Goal: Task Accomplishment & Management: Manage account settings

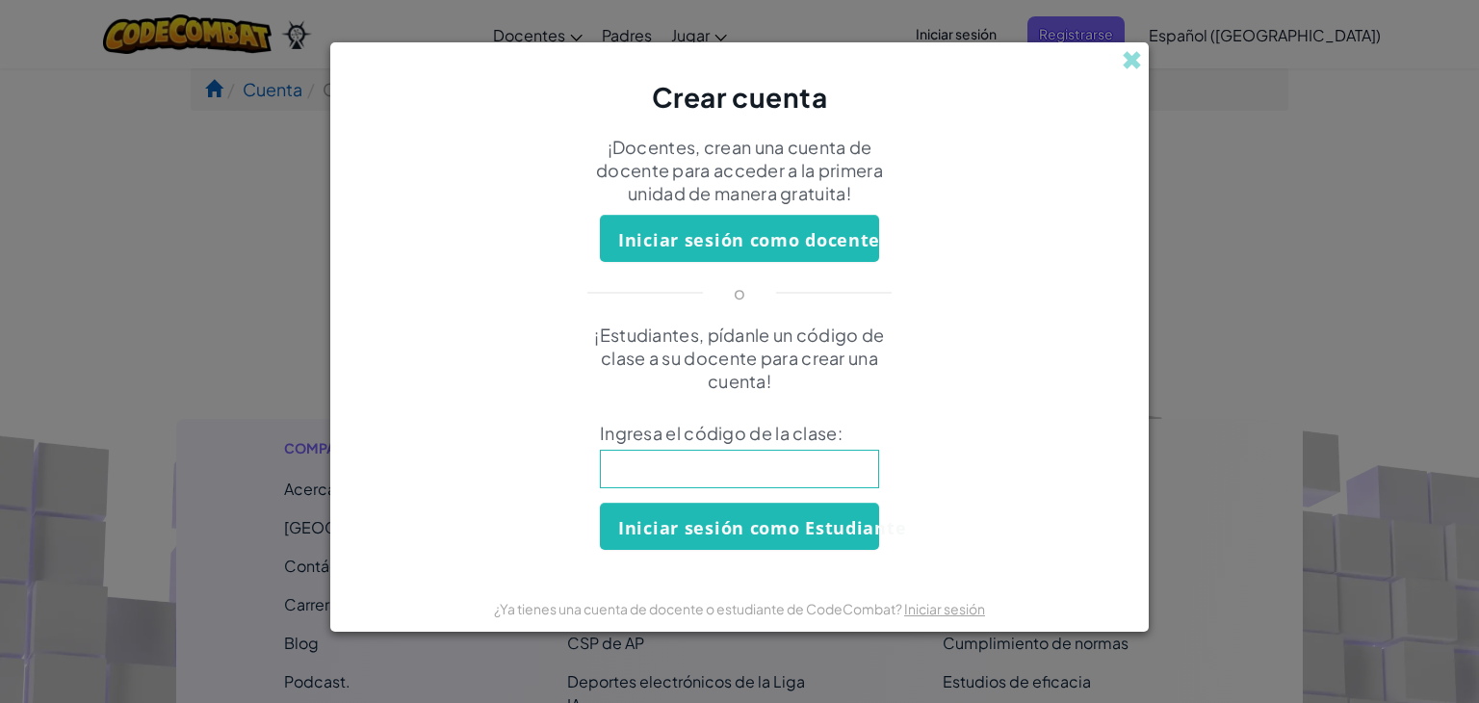
click at [772, 471] on input at bounding box center [739, 469] width 279 height 39
type input "RideTurnFoot"
click at [750, 523] on font "Iniciar sesión como Estudiante" at bounding box center [762, 527] width 288 height 23
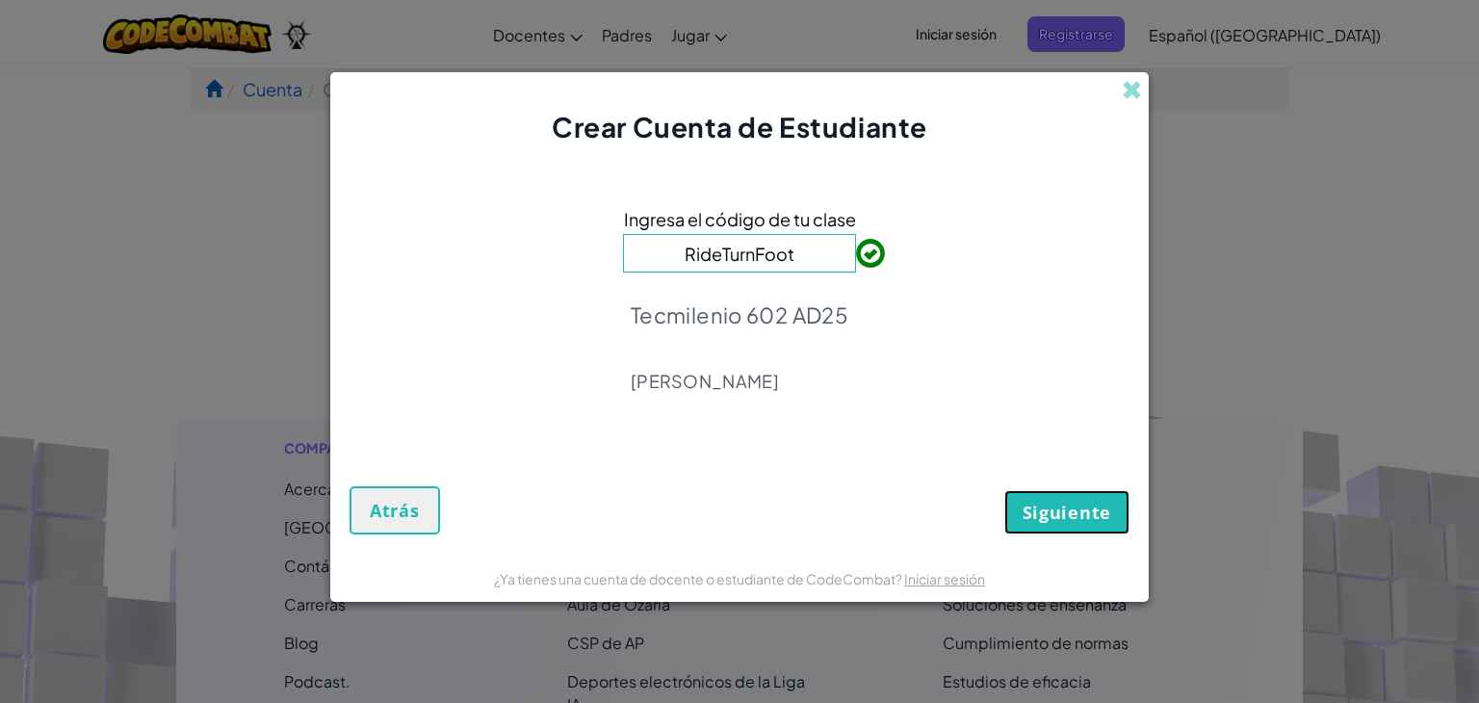
click at [1059, 521] on font "Siguiente" at bounding box center [1067, 512] width 89 height 23
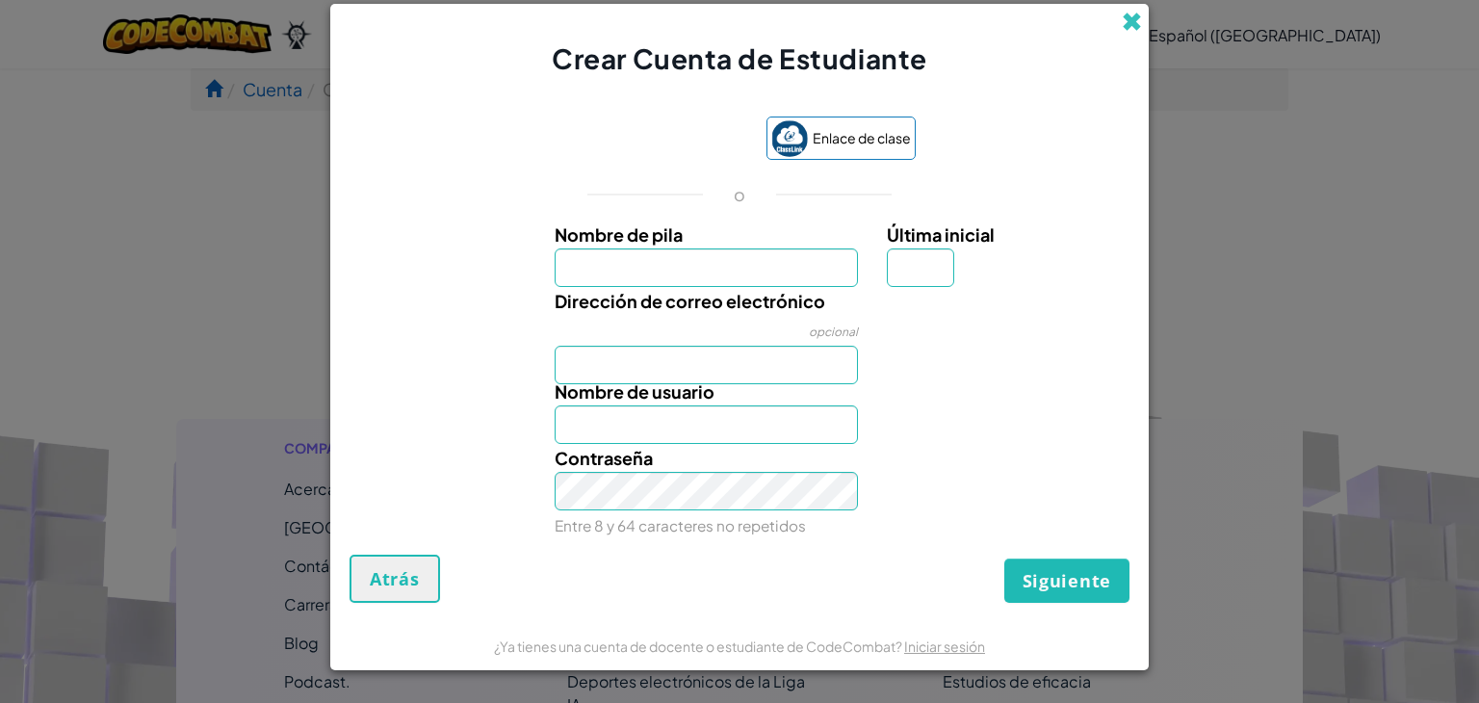
click at [1134, 20] on span at bounding box center [1132, 22] width 20 height 20
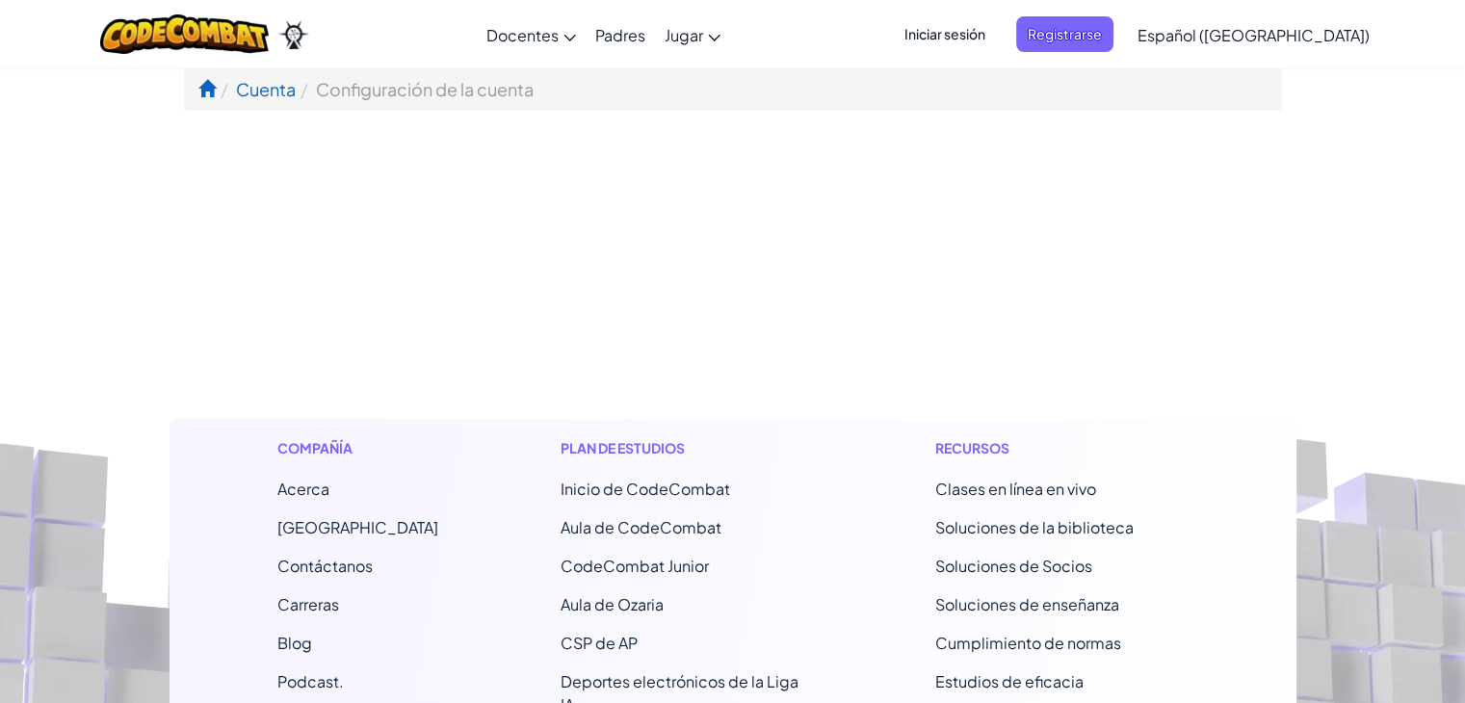
click at [985, 41] on font "Iniciar sesión" at bounding box center [944, 33] width 81 height 17
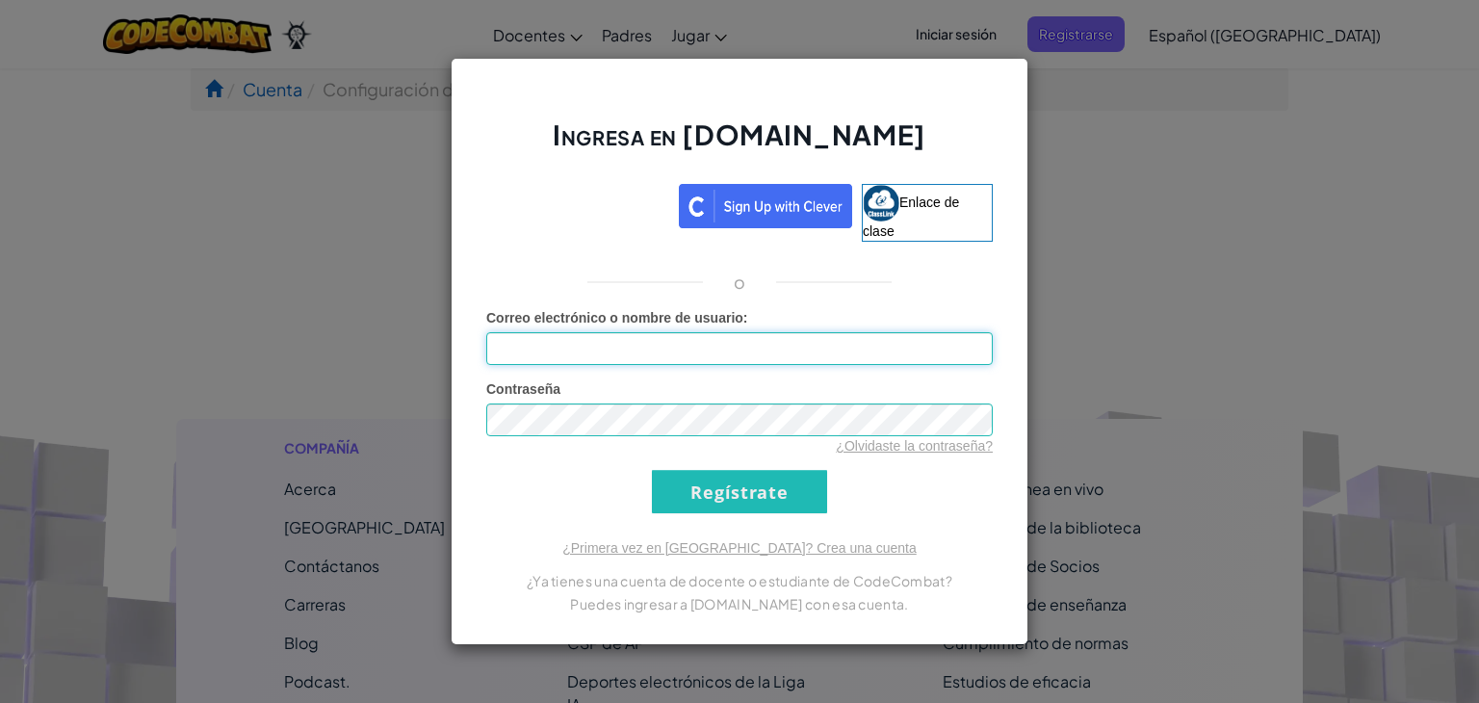
click at [705, 351] on input "Correo electrónico o nombre de usuario :" at bounding box center [739, 348] width 506 height 33
type input "[EMAIL_ADDRESS][DOMAIN_NAME]"
click at [742, 498] on input "Regístrate" at bounding box center [739, 491] width 175 height 43
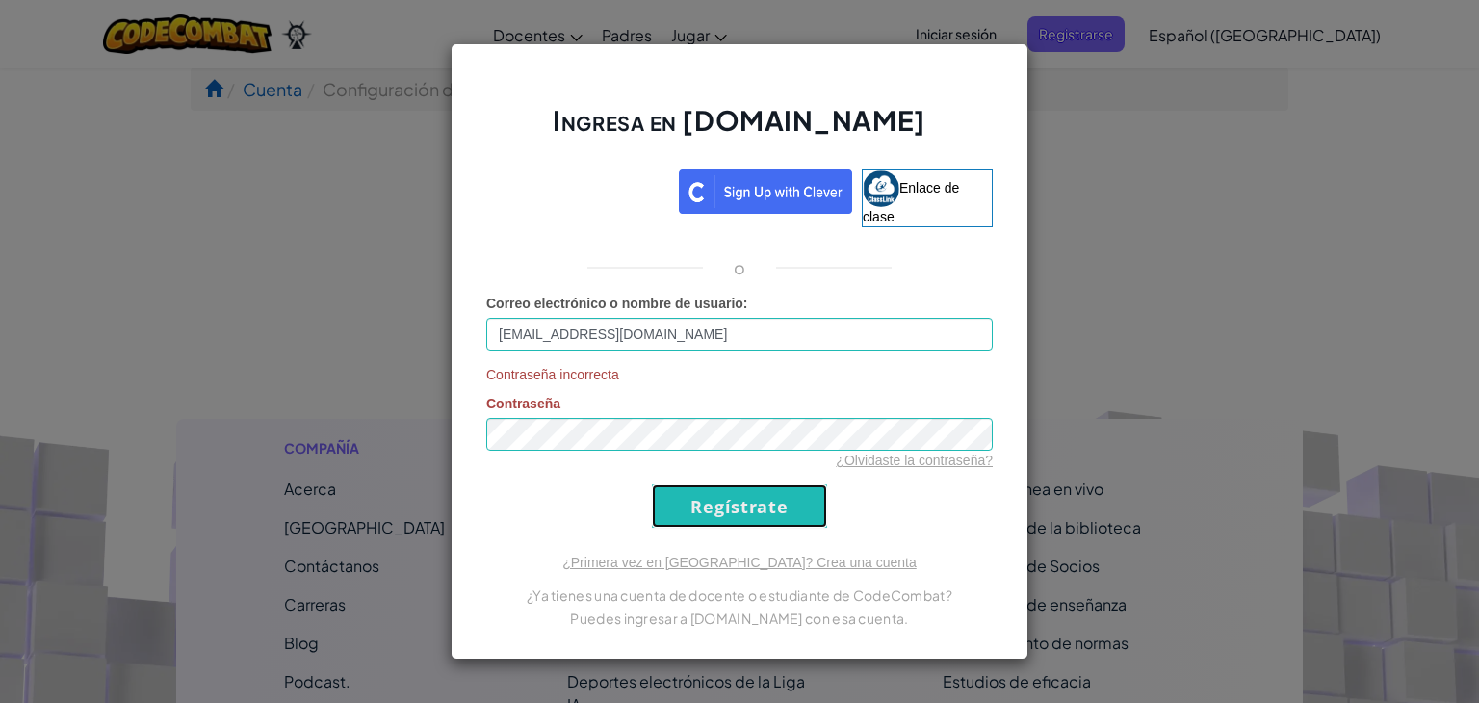
click at [742, 498] on input "Regístrate" at bounding box center [739, 505] width 175 height 43
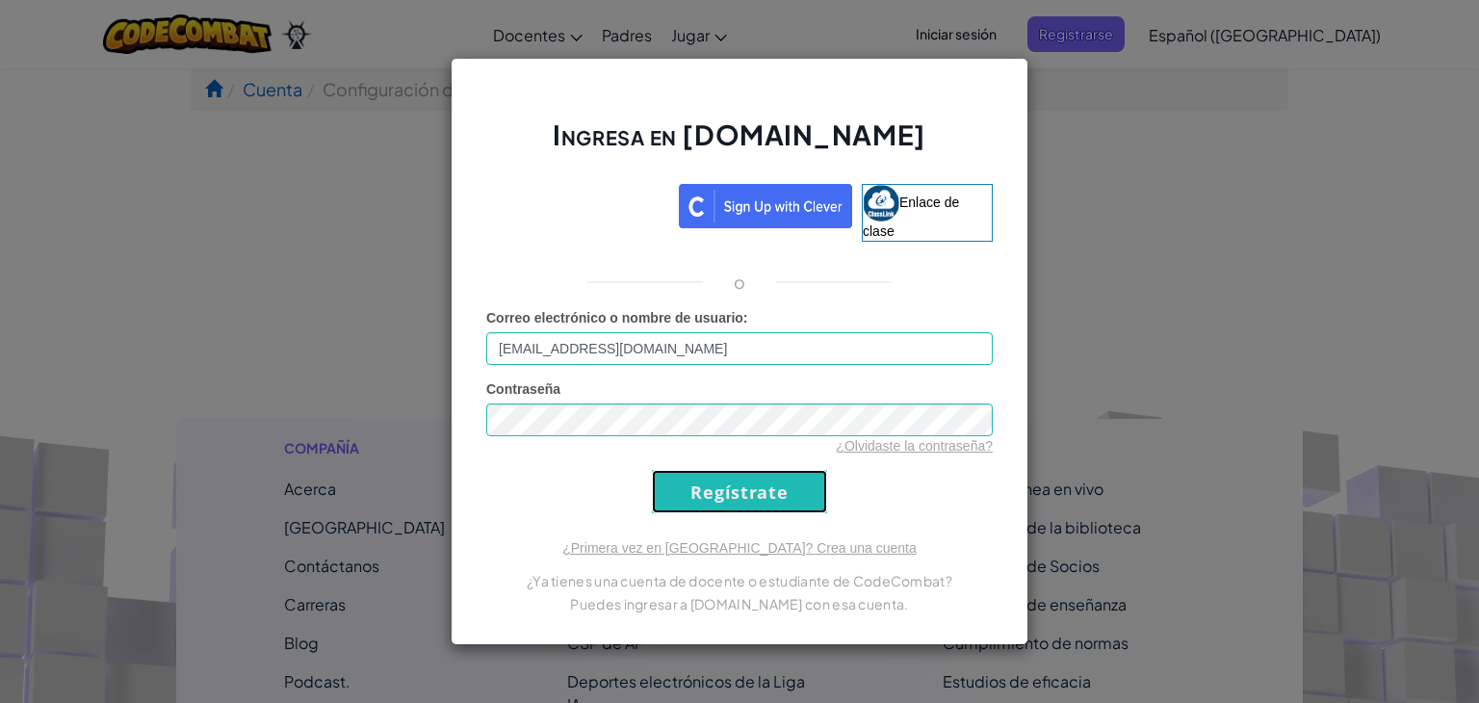
drag, startPoint x: 742, startPoint y: 498, endPoint x: 729, endPoint y: 506, distance: 15.5
click at [729, 506] on input "Regístrate" at bounding box center [739, 491] width 175 height 43
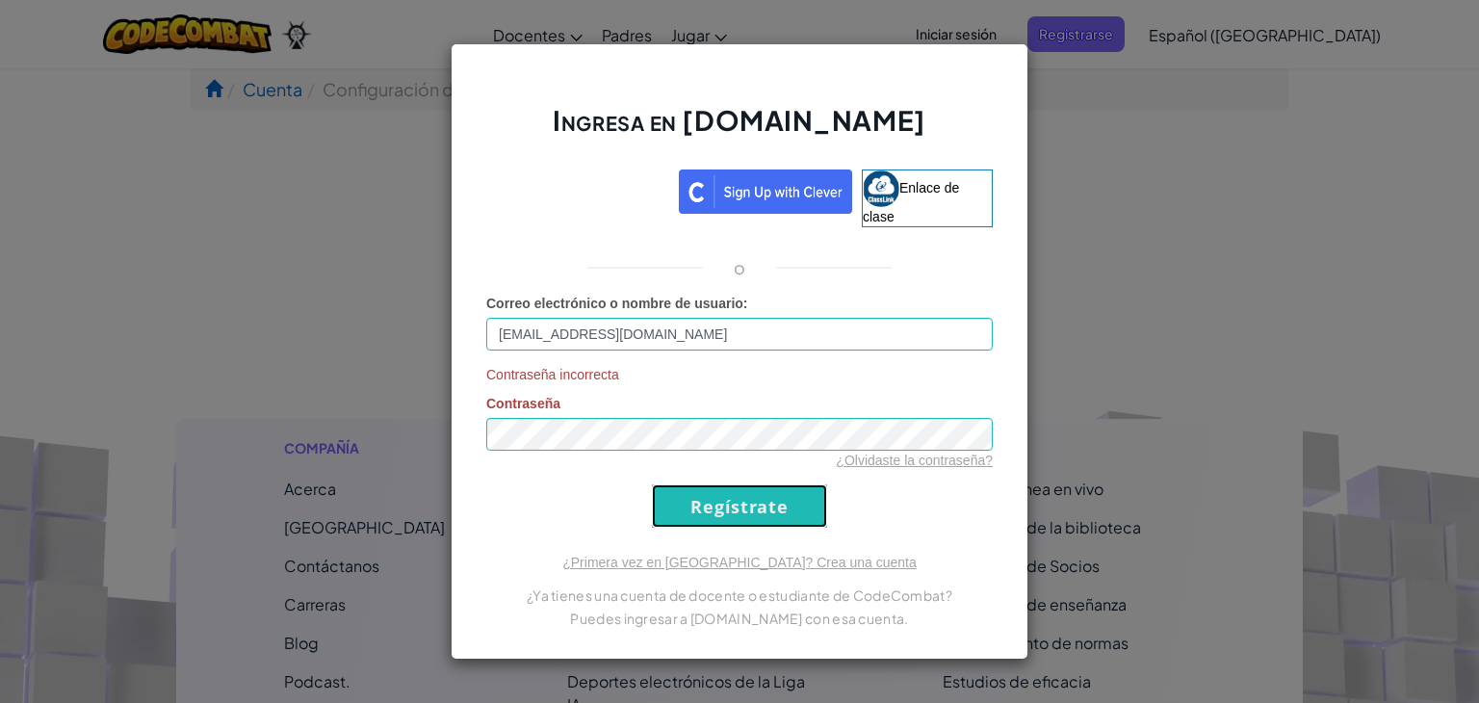
click at [729, 506] on input "Regístrate" at bounding box center [739, 505] width 175 height 43
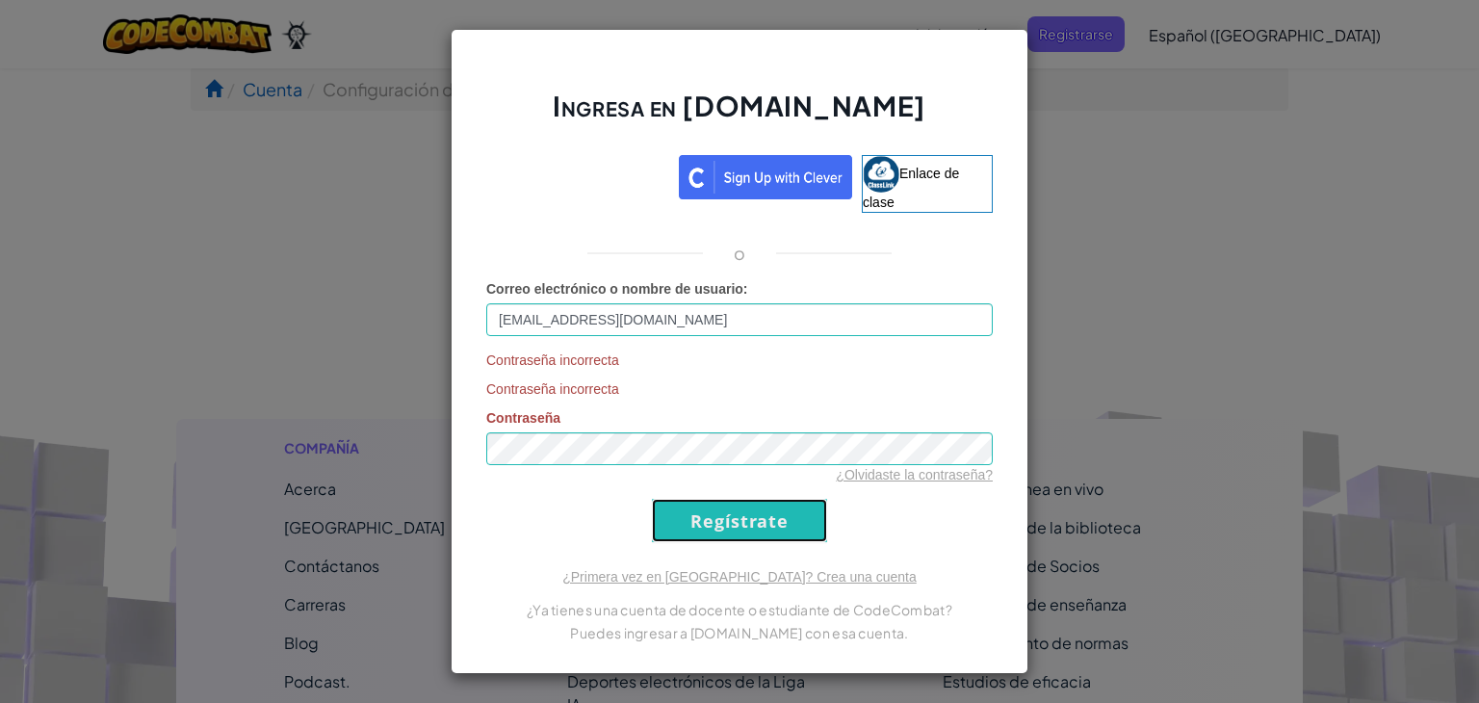
drag, startPoint x: 729, startPoint y: 506, endPoint x: 724, endPoint y: 527, distance: 21.7
click at [661, 428] on div "Contraseña incorrecta Contraseña incorrecta Contraseña ¿Olvidaste la contraseña?" at bounding box center [739, 417] width 506 height 134
click at [652, 499] on input "Regístrate" at bounding box center [739, 520] width 175 height 43
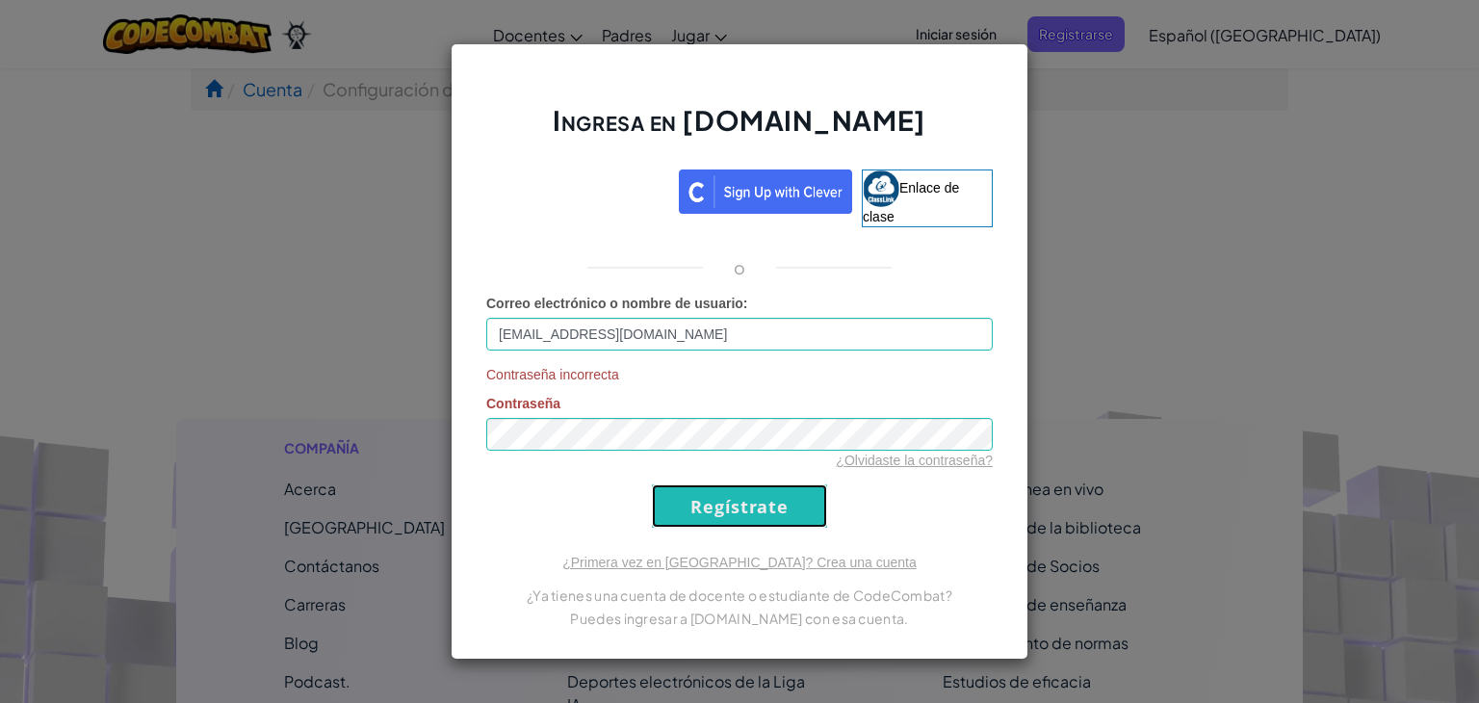
click at [662, 497] on input "Regístrate" at bounding box center [739, 505] width 175 height 43
click at [969, 464] on font "¿Olvidaste la contraseña?" at bounding box center [914, 460] width 157 height 15
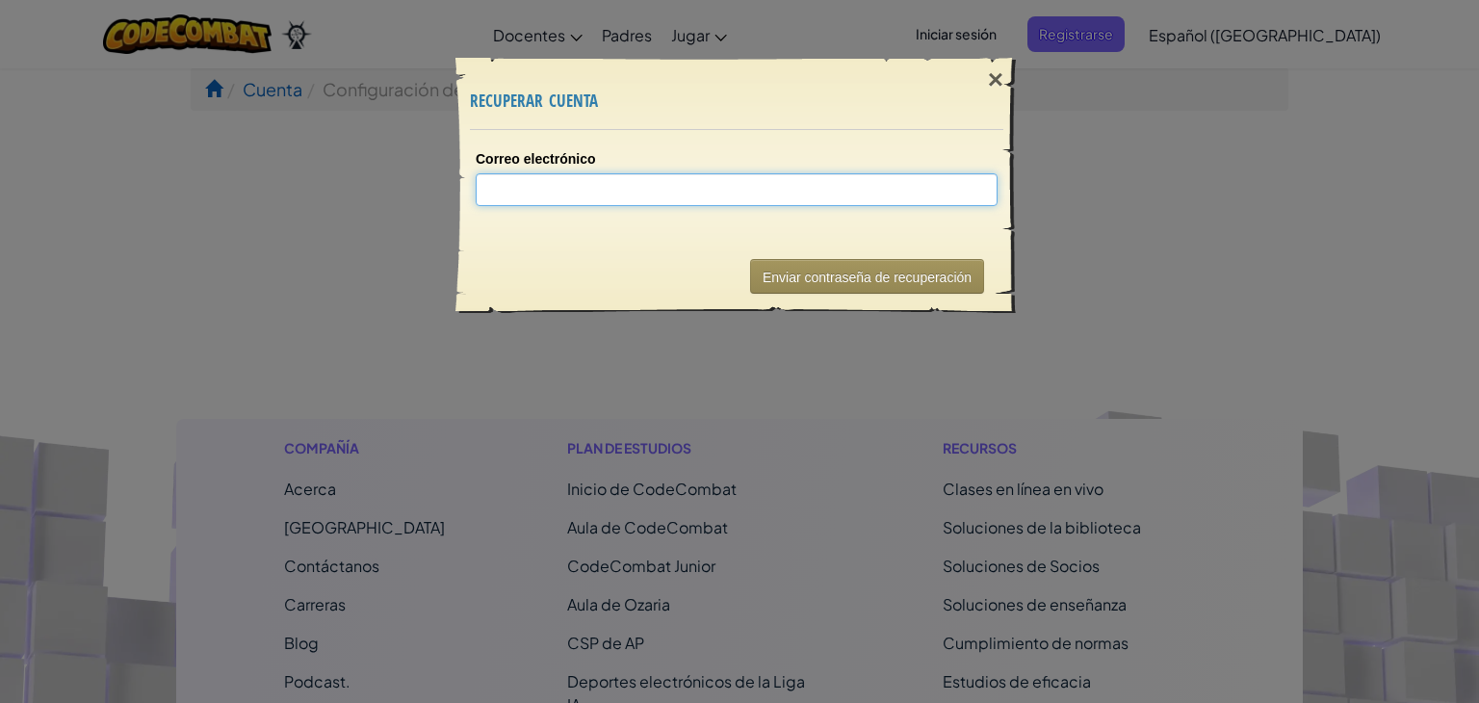
click at [752, 203] on input "Correo electrónico" at bounding box center [737, 189] width 522 height 33
